Goal: Entertainment & Leisure: Consume media (video, audio)

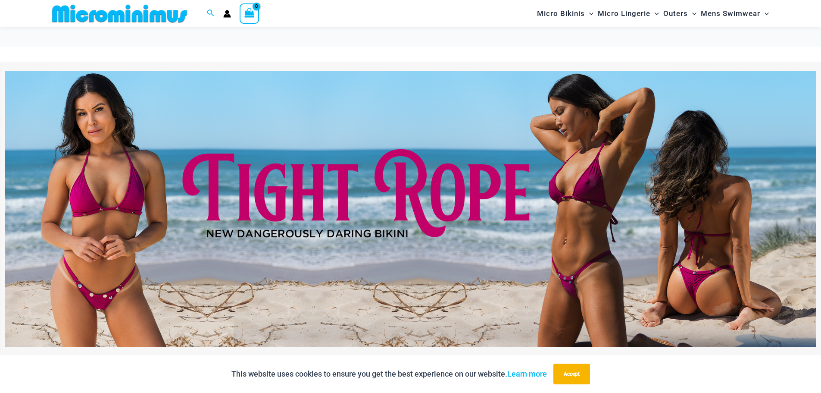
scroll to position [28, 0]
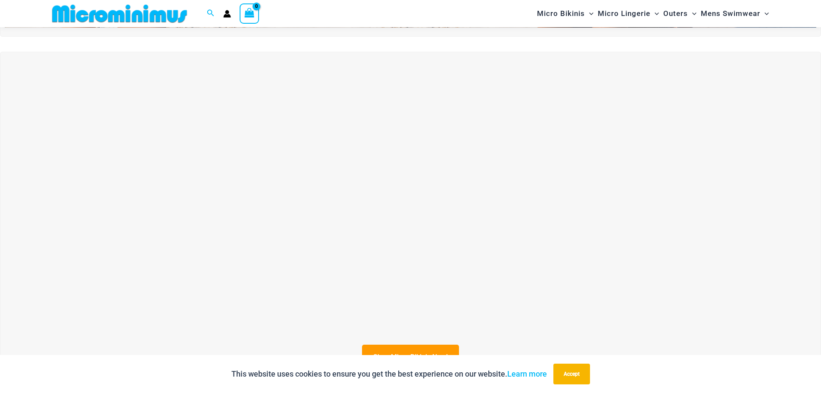
scroll to position [293, 0]
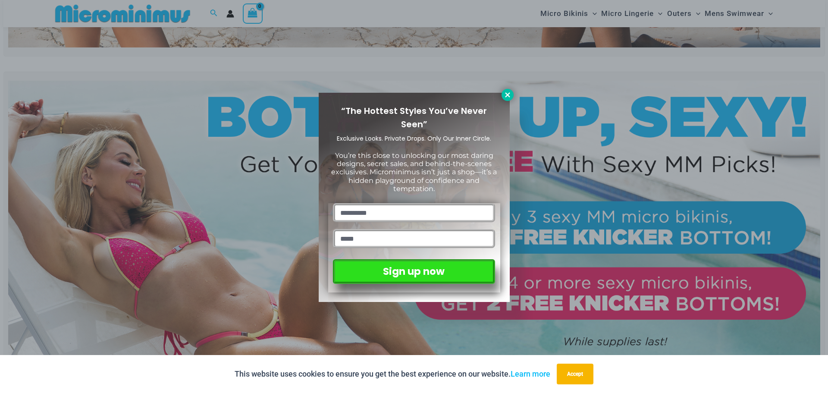
click at [505, 92] on icon at bounding box center [508, 95] width 8 height 8
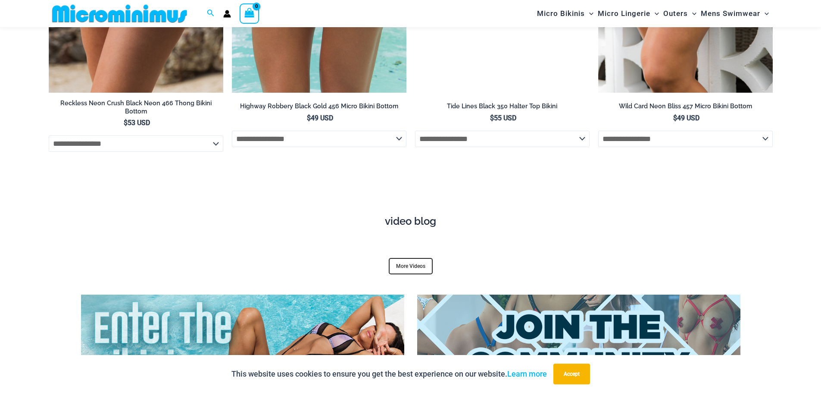
scroll to position [3101, 0]
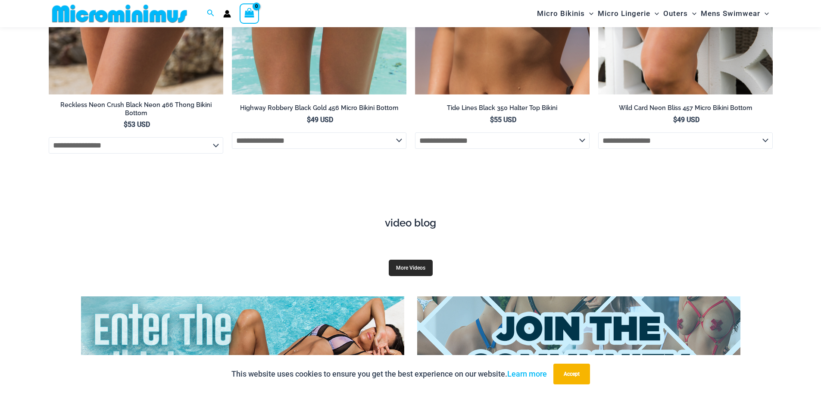
click at [406, 260] on link "More Videos" at bounding box center [411, 268] width 44 height 16
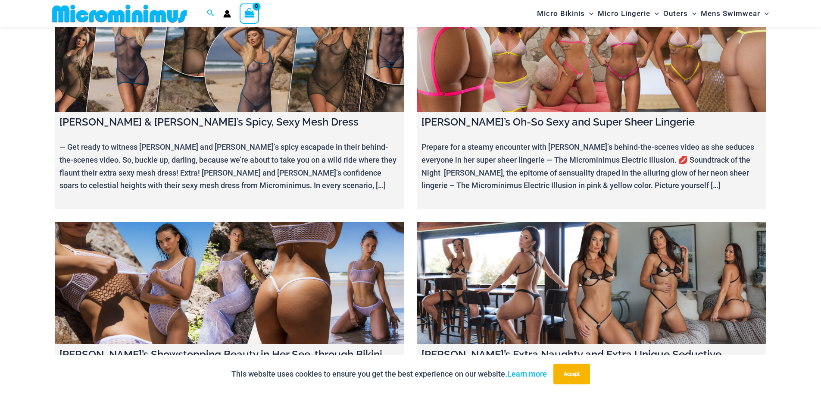
scroll to position [3915, 0]
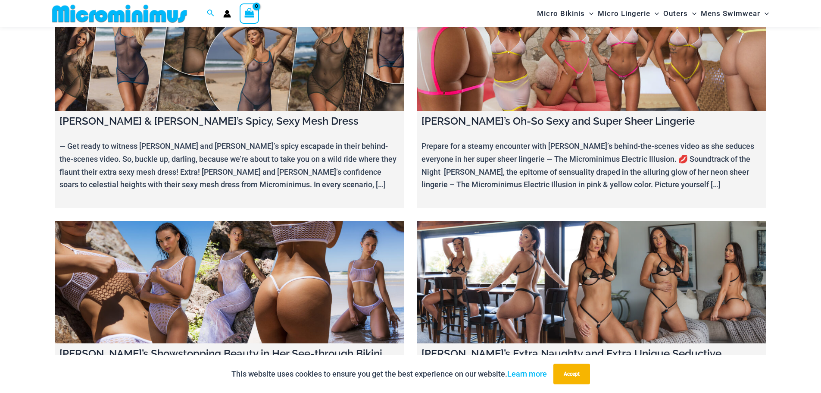
click at [245, 221] on link at bounding box center [229, 282] width 349 height 122
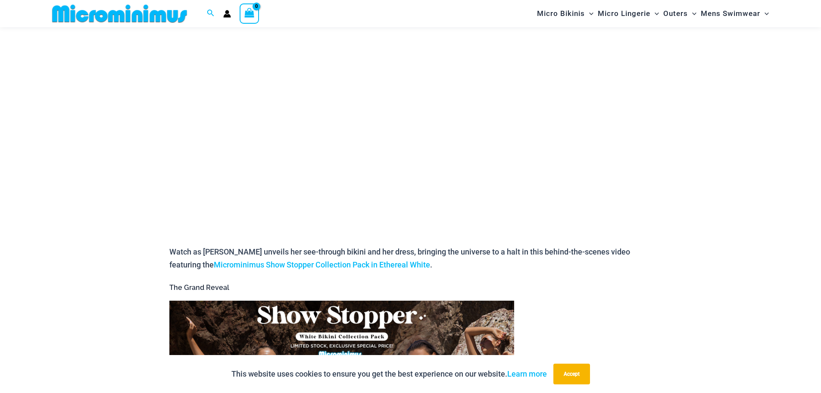
scroll to position [166, 0]
